Goal: Task Accomplishment & Management: Use online tool/utility

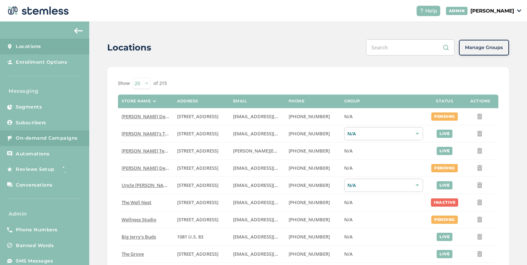
click at [65, 136] on span "On-demand Campaigns" at bounding box center [47, 138] width 62 height 7
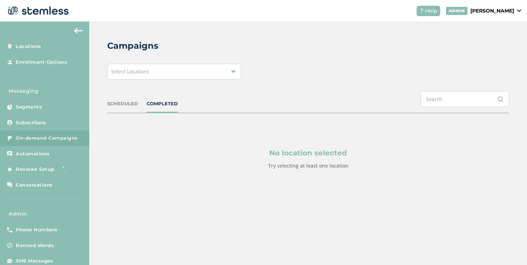
click at [206, 71] on div "Select Locations" at bounding box center [174, 72] width 134 height 16
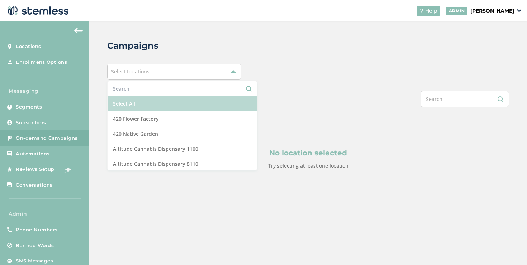
click at [172, 99] on li "Select All" at bounding box center [181, 103] width 149 height 15
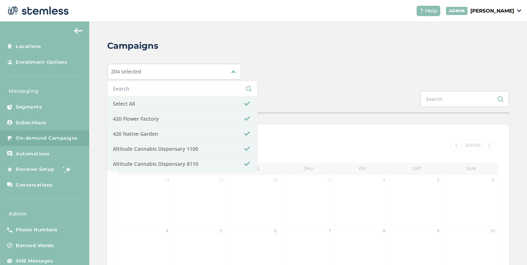
click at [254, 93] on div "SCHEDULED COMPLETED" at bounding box center [308, 102] width 402 height 22
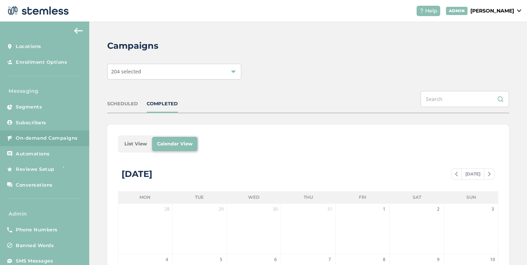
click at [128, 146] on li "List View" at bounding box center [135, 144] width 33 height 14
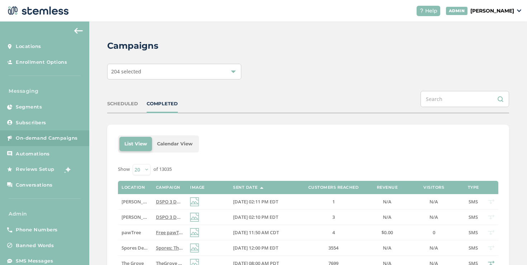
click at [125, 102] on div "SCHEDULED" at bounding box center [122, 103] width 31 height 7
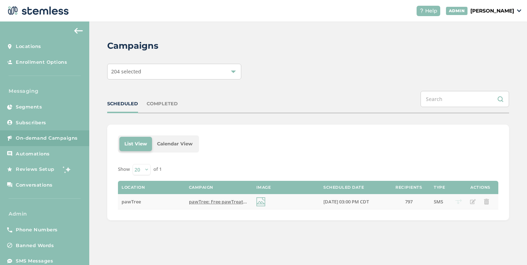
click at [213, 201] on span "pawTree: Free pawTreats with NEW 10-in-1 Multivitamin purchase. Only 10 days le…" at bounding box center [330, 201] width 282 height 6
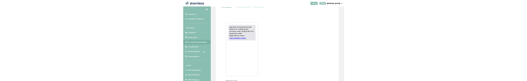
scroll to position [52, 0]
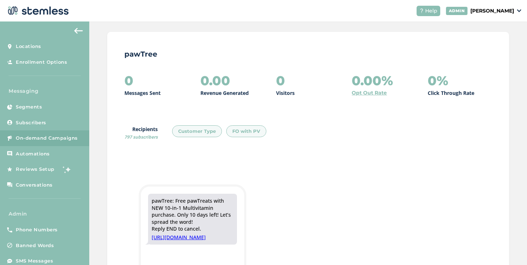
click at [484, 12] on p "[PERSON_NAME]" at bounding box center [492, 11] width 44 height 8
click at [485, 50] on span "Impersonate" at bounding box center [495, 51] width 35 height 7
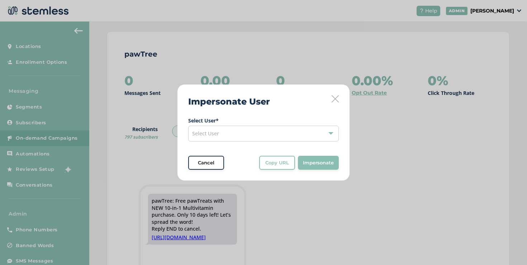
click at [286, 136] on div "Select User" at bounding box center [263, 134] width 150 height 16
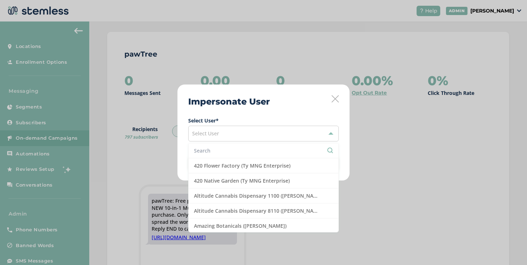
click at [281, 148] on input "text" at bounding box center [263, 151] width 139 height 8
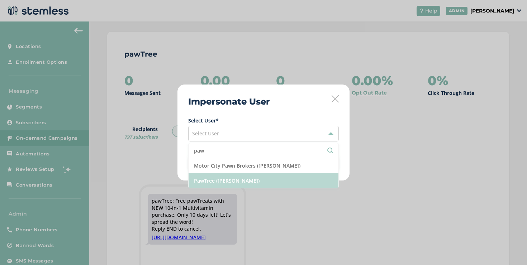
type input "paw"
click at [238, 174] on li "PawTree ([PERSON_NAME])" at bounding box center [263, 180] width 150 height 15
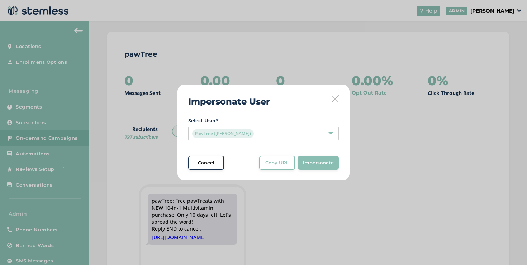
click at [262, 159] on button "Copy URL" at bounding box center [277, 163] width 36 height 14
click at [217, 157] on button "Cancel" at bounding box center [206, 163] width 36 height 14
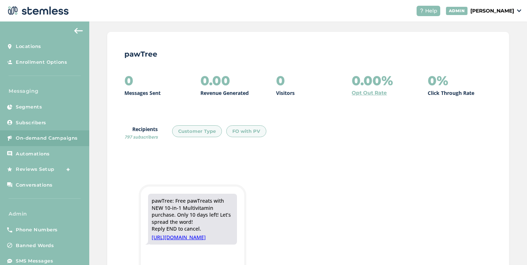
click at [241, 131] on div "FO with PV" at bounding box center [246, 131] width 40 height 12
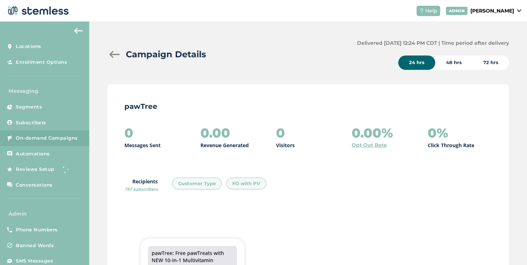
click at [70, 81] on span "On-demand Campaigns" at bounding box center [47, 138] width 62 height 7
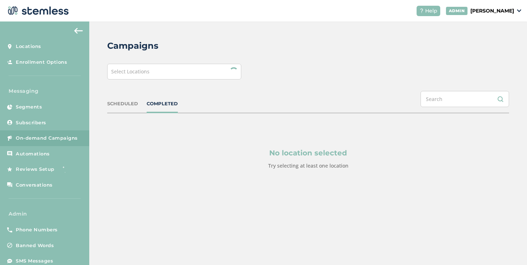
click at [163, 75] on div "Select Locations" at bounding box center [174, 72] width 134 height 16
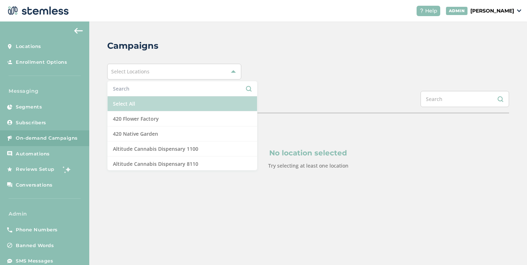
click at [139, 81] on li "Select All" at bounding box center [181, 103] width 149 height 15
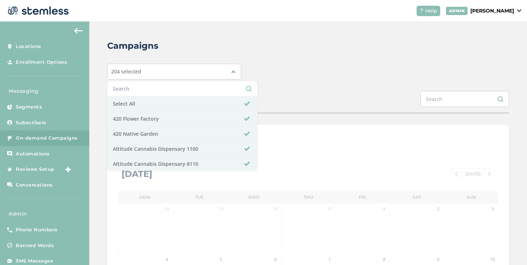
click at [294, 69] on div "204 selected Select All 420 Flower Factory 420 Native Garden Altitude Cannabis …" at bounding box center [308, 72] width 402 height 16
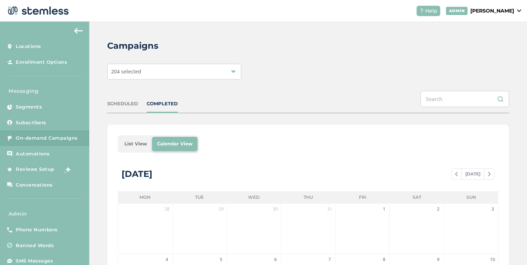
click at [139, 81] on li "List View" at bounding box center [135, 144] width 33 height 14
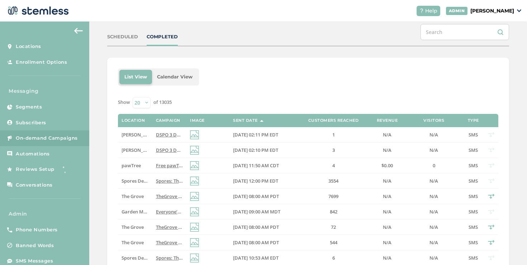
scroll to position [69, 0]
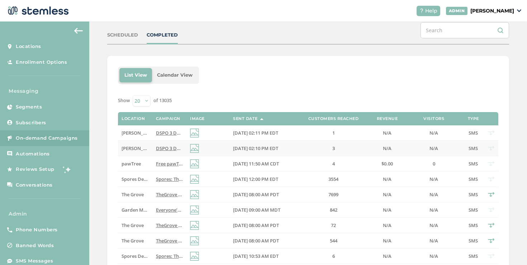
click at [143, 81] on span "[PERSON_NAME][GEOGRAPHIC_DATA]" at bounding box center [162, 148] width 83 height 6
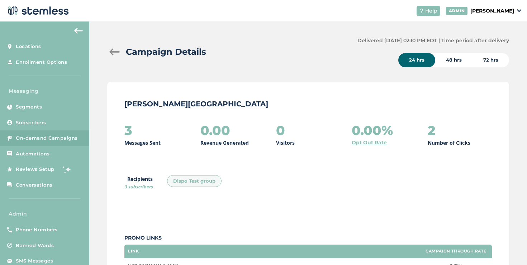
scroll to position [3, 0]
click at [116, 53] on div at bounding box center [114, 51] width 14 height 7
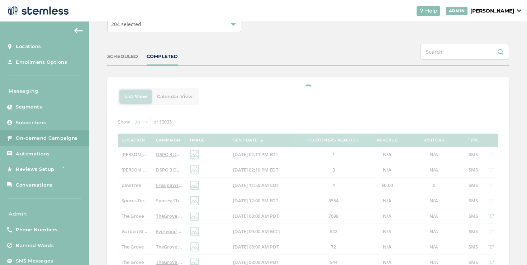
scroll to position [48, 0]
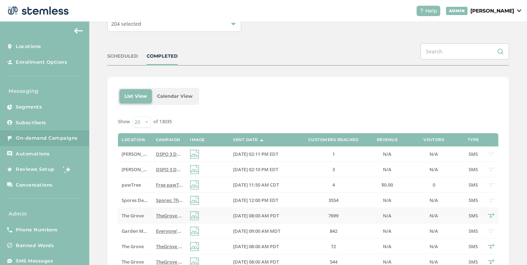
click at [236, 81] on td "[DATE] 08:00 AM PDT" at bounding box center [263, 215] width 68 height 15
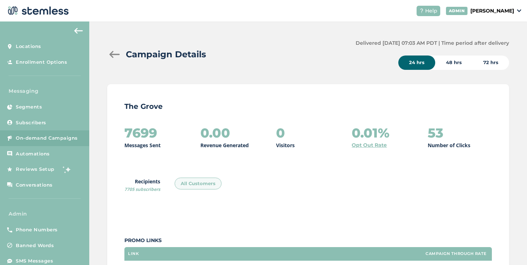
click at [112, 57] on div at bounding box center [114, 54] width 14 height 7
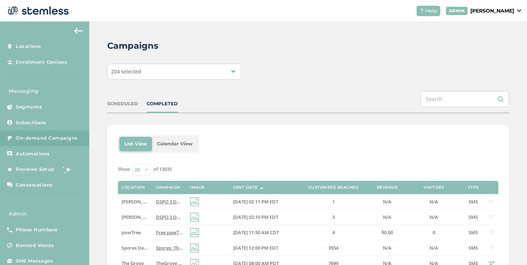
click at [172, 73] on div "204 selected" at bounding box center [174, 72] width 134 height 16
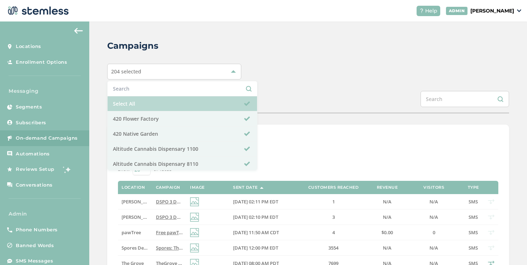
click at [146, 81] on li "Select All" at bounding box center [181, 103] width 149 height 15
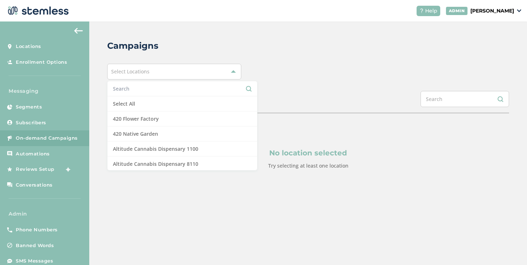
click at [144, 81] on input "text" at bounding box center [182, 89] width 139 height 8
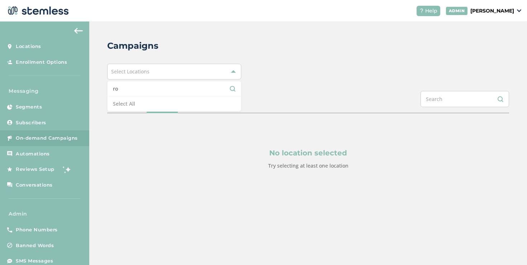
type input "r"
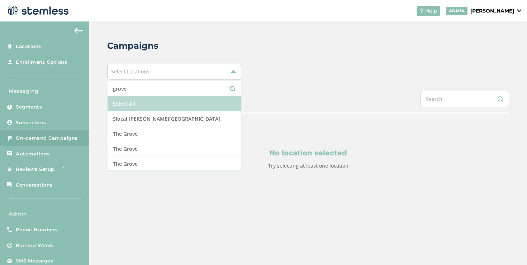
type input "grove"
click at [129, 81] on li "Select All" at bounding box center [173, 103] width 133 height 15
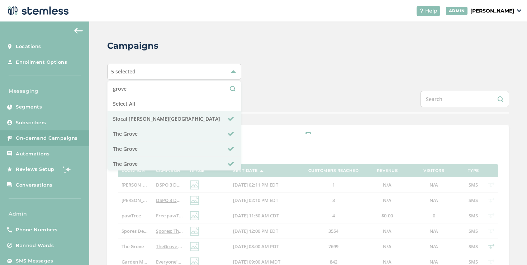
click at [357, 71] on div "5 selected grove Select All Slocal Root - Grover Beach The Grove The Grove The …" at bounding box center [308, 72] width 402 height 16
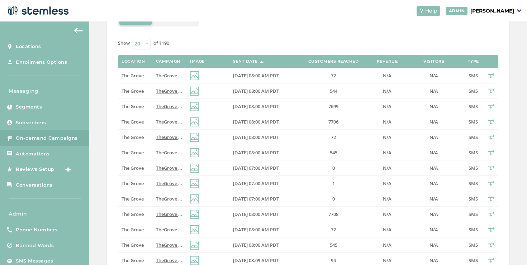
scroll to position [123, 0]
